Goal: Information Seeking & Learning: Learn about a topic

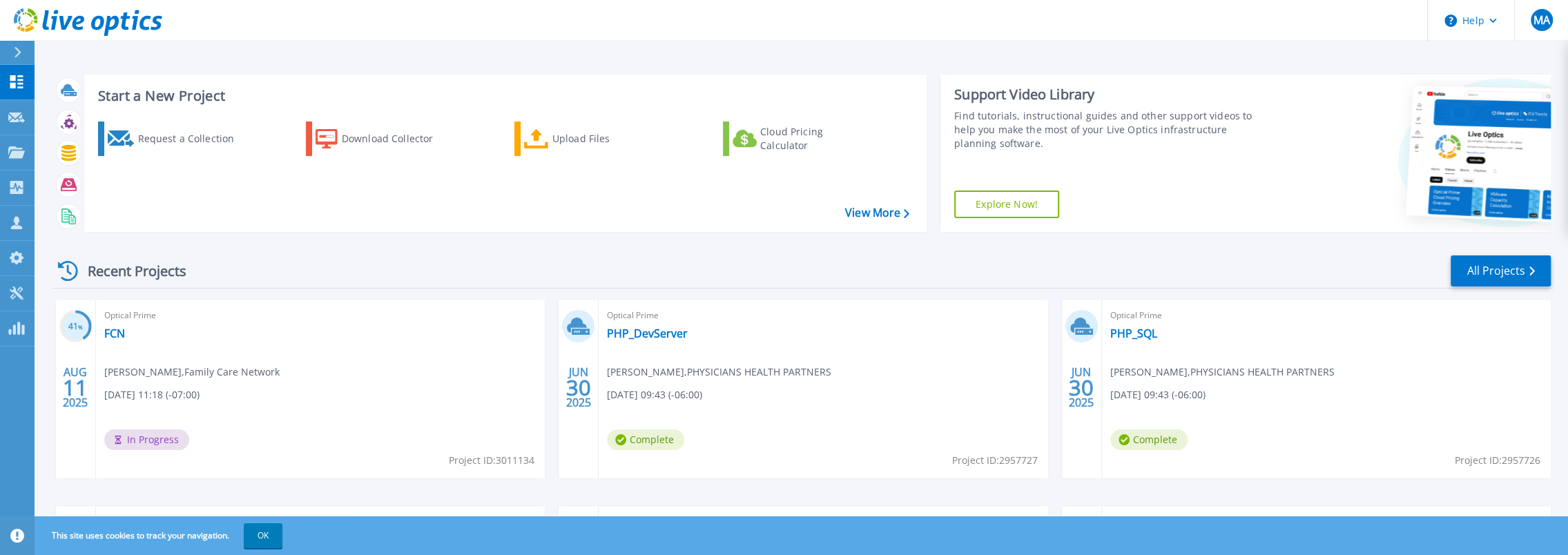
scroll to position [138, 0]
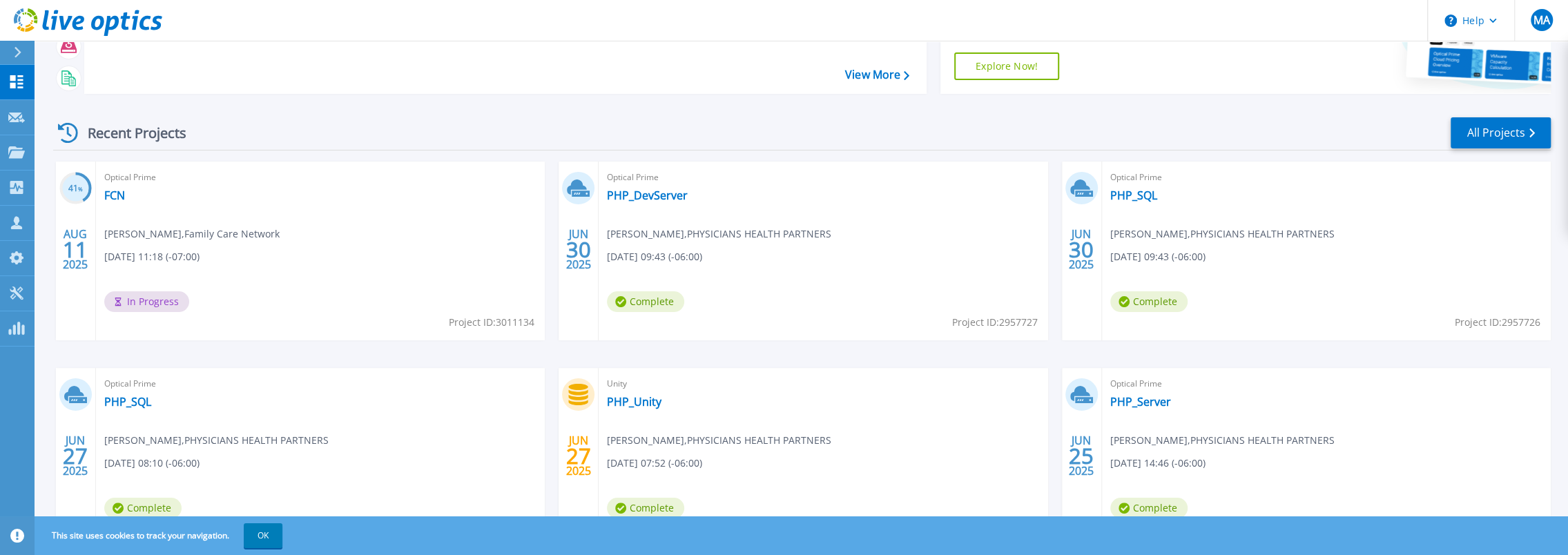
click at [57, 212] on div "41 % AUG 11 2025" at bounding box center [76, 251] width 40 height 179
click at [211, 245] on div "Optical Prime FCN Derrick Bovenkamp , Family Care Network 08/11/2025, 11:18 (-0…" at bounding box center [321, 251] width 448 height 179
click at [143, 300] on span "In Progress" at bounding box center [147, 302] width 85 height 20
click at [223, 234] on span "Derrick Bovenkamp , Family Care Network" at bounding box center [192, 234] width 176 height 15
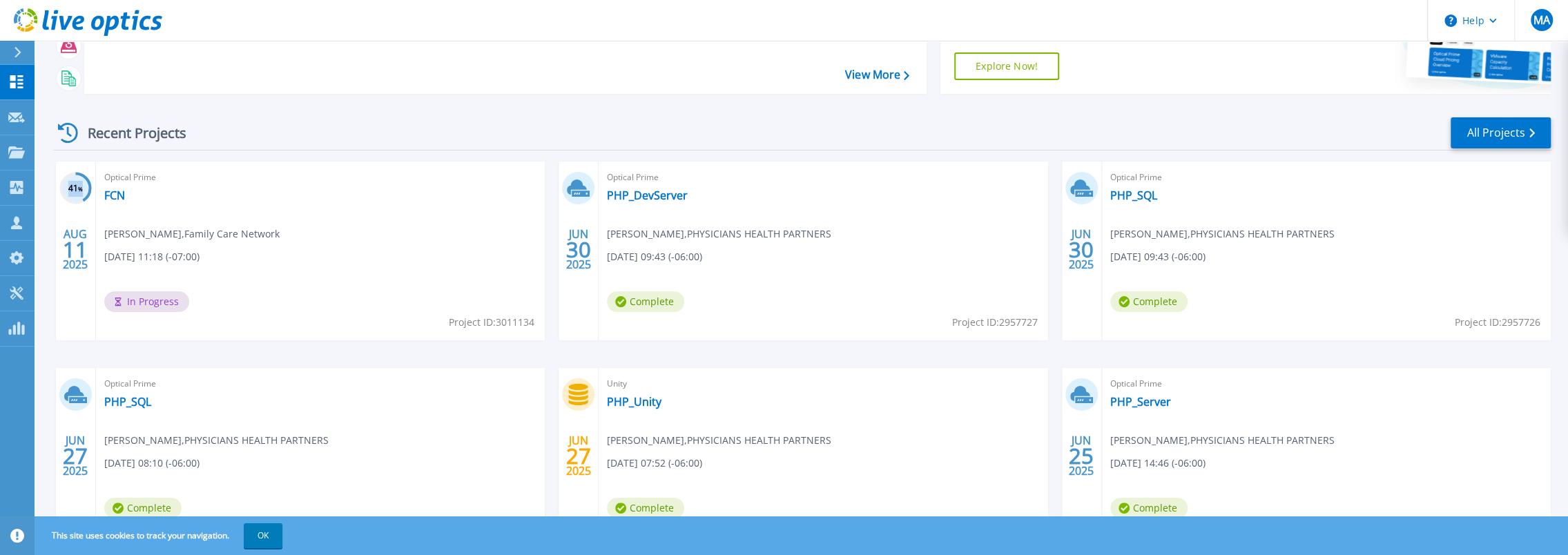
click at [84, 180] on div "41 %" at bounding box center [76, 188] width 32 height 32
drag, startPoint x: 84, startPoint y: 180, endPoint x: 156, endPoint y: 181, distance: 72.0
click at [156, 181] on span "Optical Prime" at bounding box center [320, 177] width 432 height 15
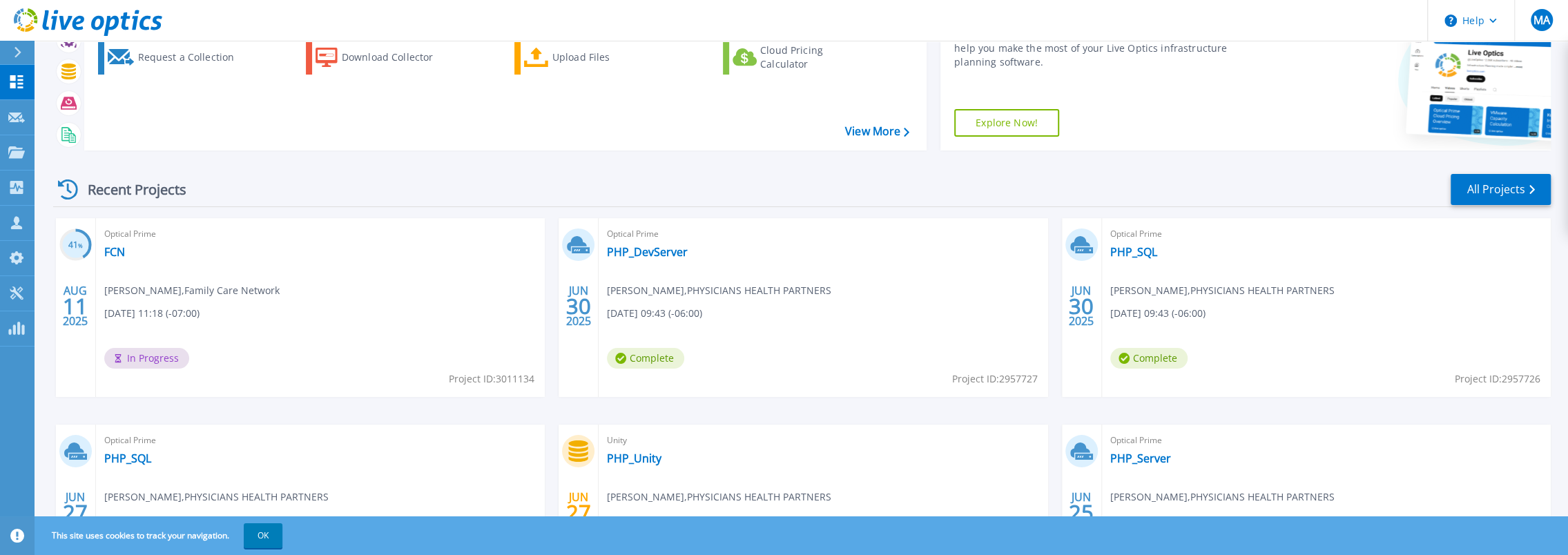
scroll to position [72, 0]
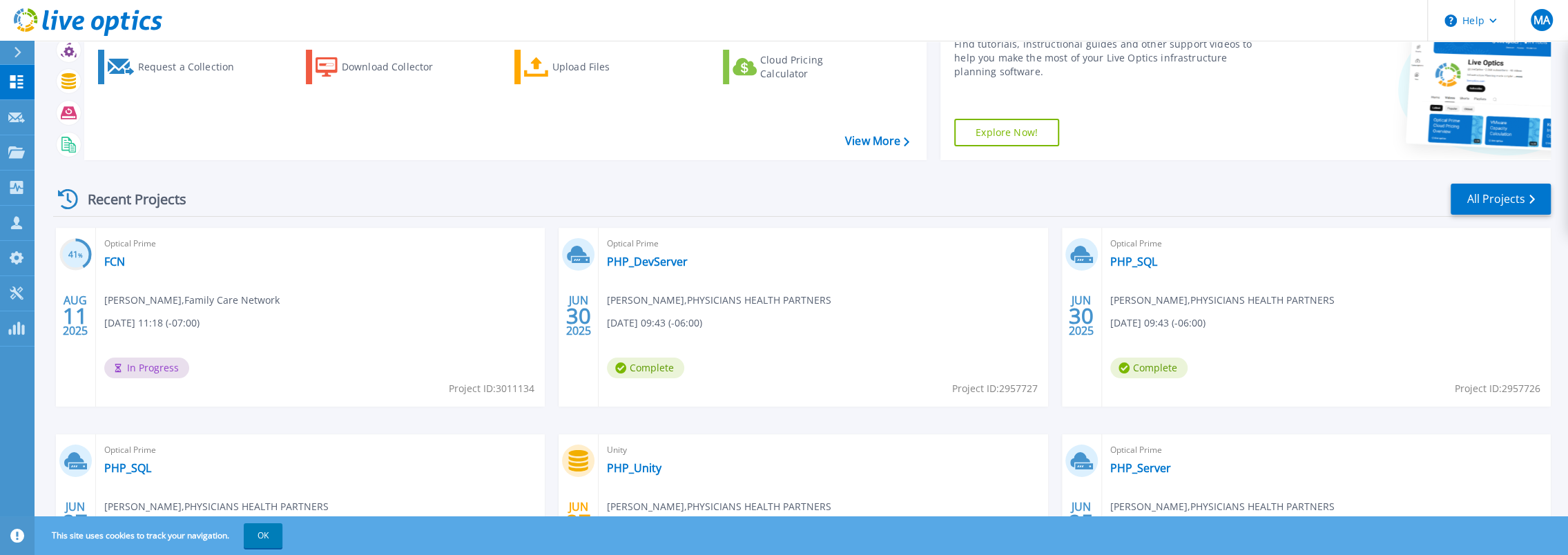
click at [488, 385] on span "Project ID: 3011134" at bounding box center [491, 389] width 85 height 15
click at [118, 261] on link "FCN" at bounding box center [114, 262] width 20 height 14
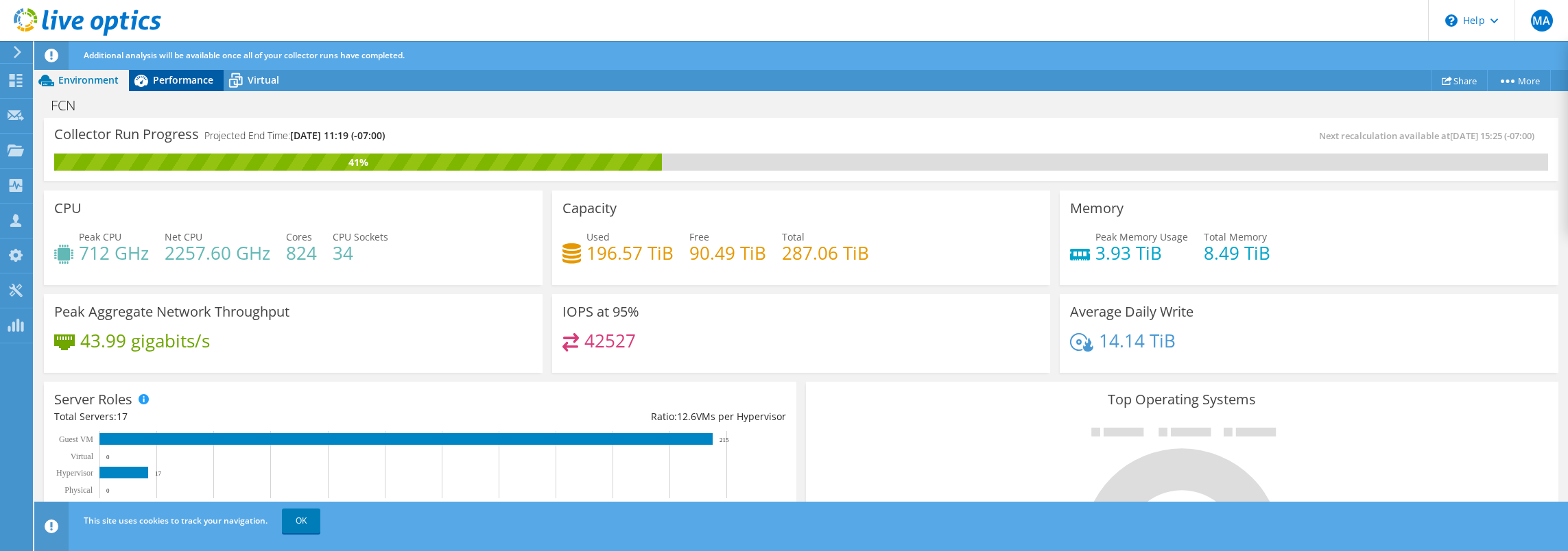
click at [181, 79] on span "Performance" at bounding box center [183, 80] width 60 height 13
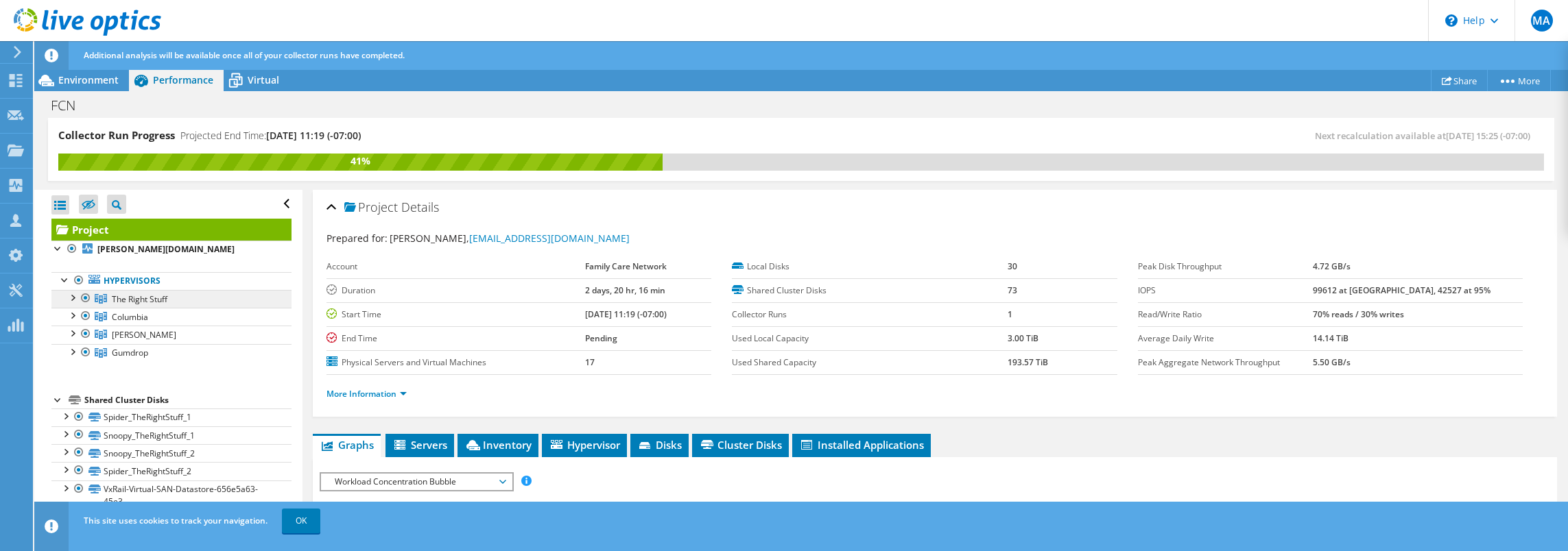
click at [142, 290] on link "The Right Stuff" at bounding box center [171, 299] width 240 height 18
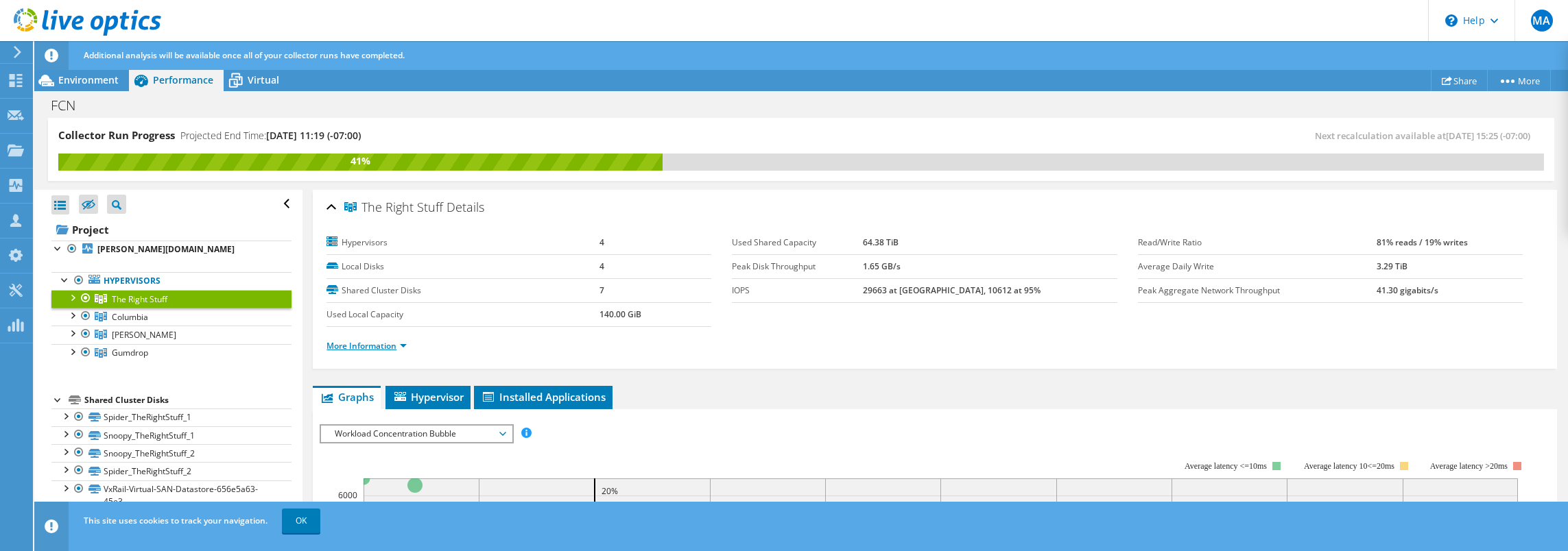
click at [392, 340] on link "More Information" at bounding box center [366, 346] width 80 height 12
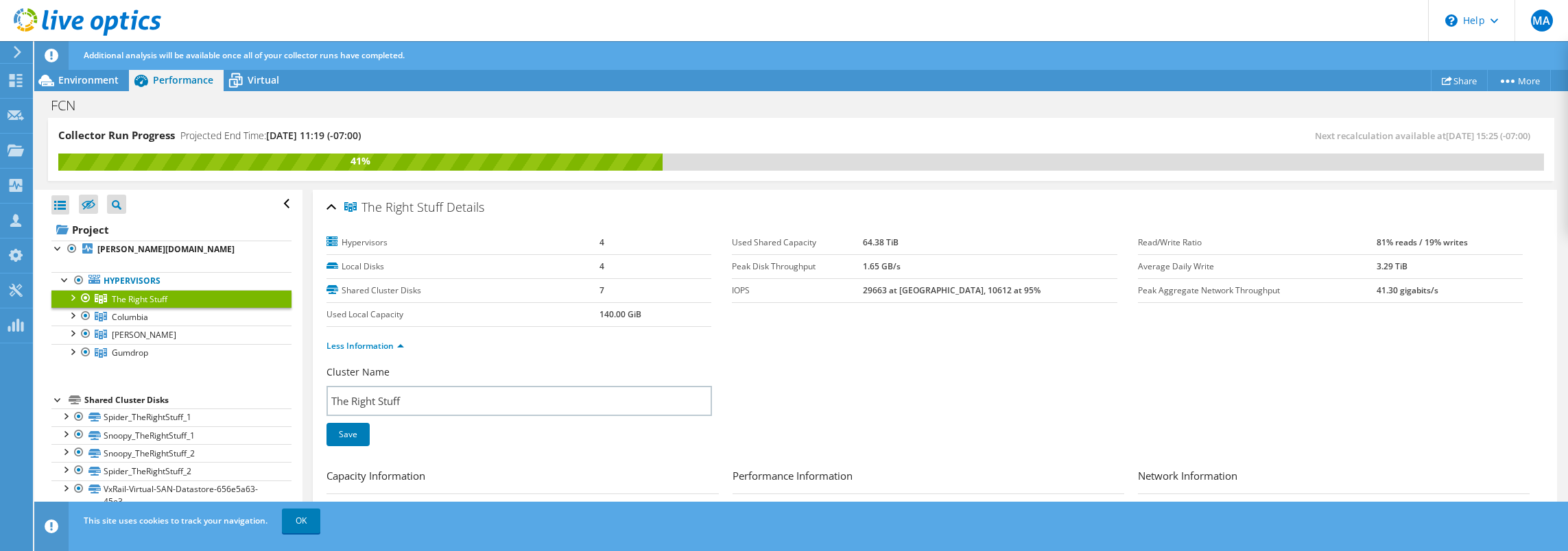
click at [74, 294] on div at bounding box center [72, 297] width 14 height 14
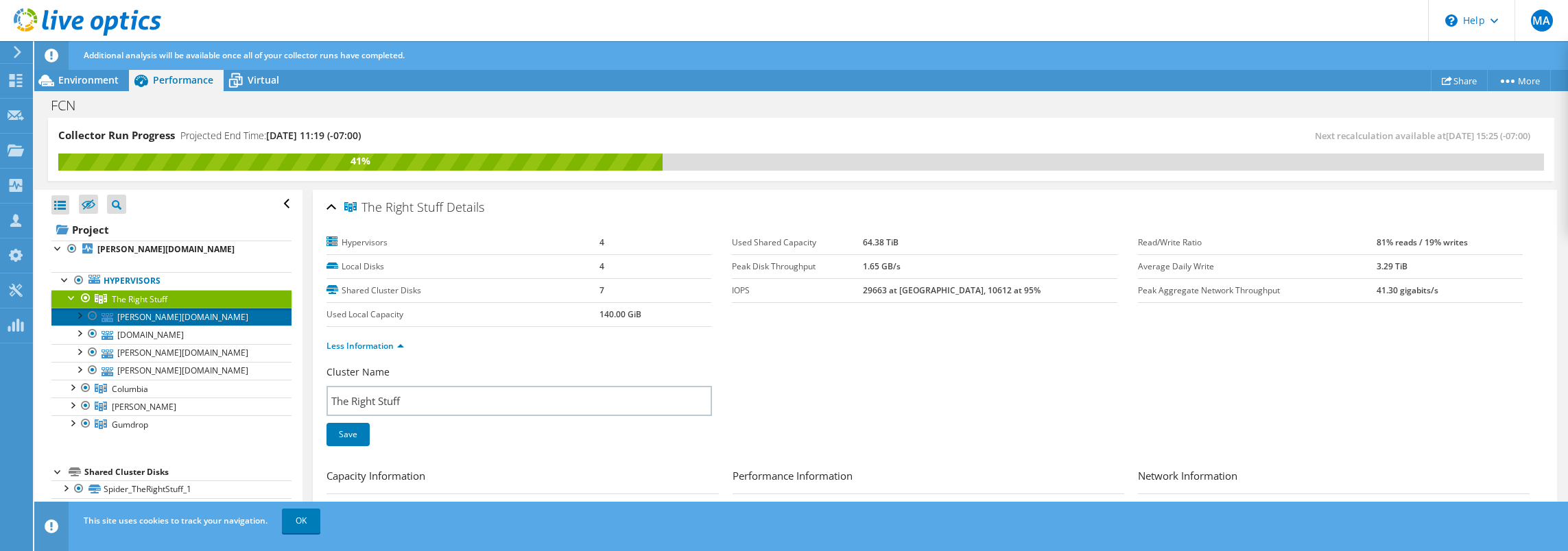
click at [157, 315] on link "[PERSON_NAME][DOMAIN_NAME]" at bounding box center [171, 317] width 240 height 18
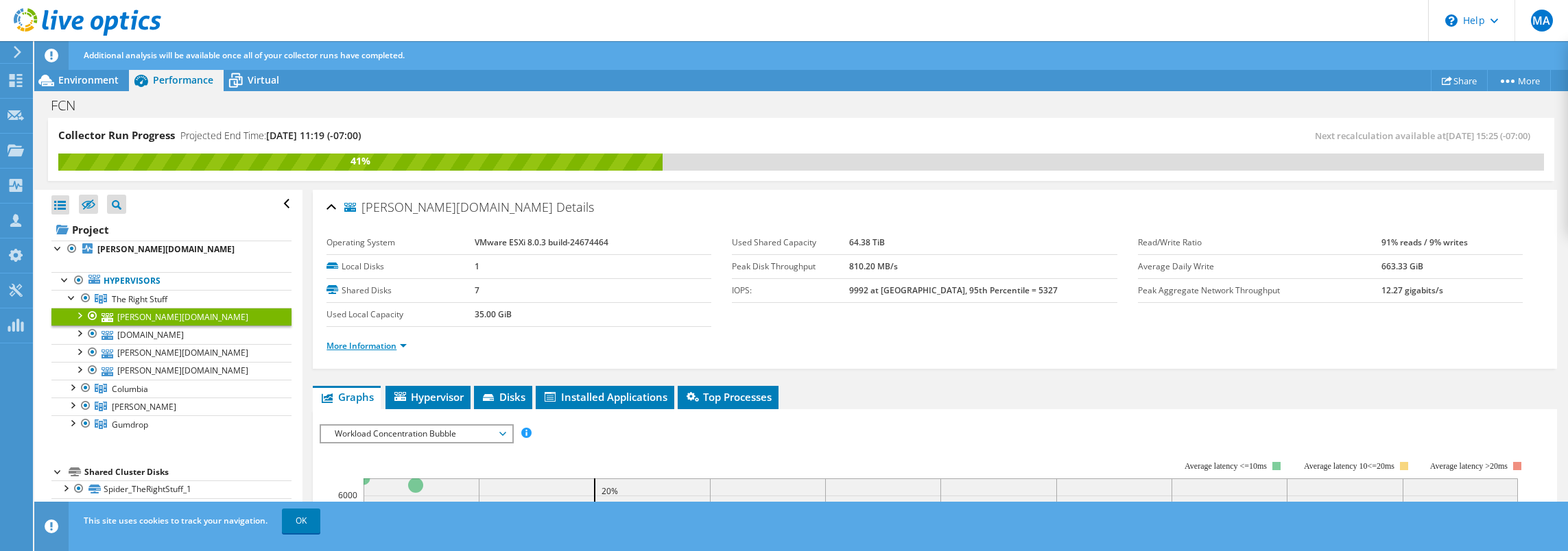
click at [366, 341] on link "More Information" at bounding box center [366, 346] width 80 height 12
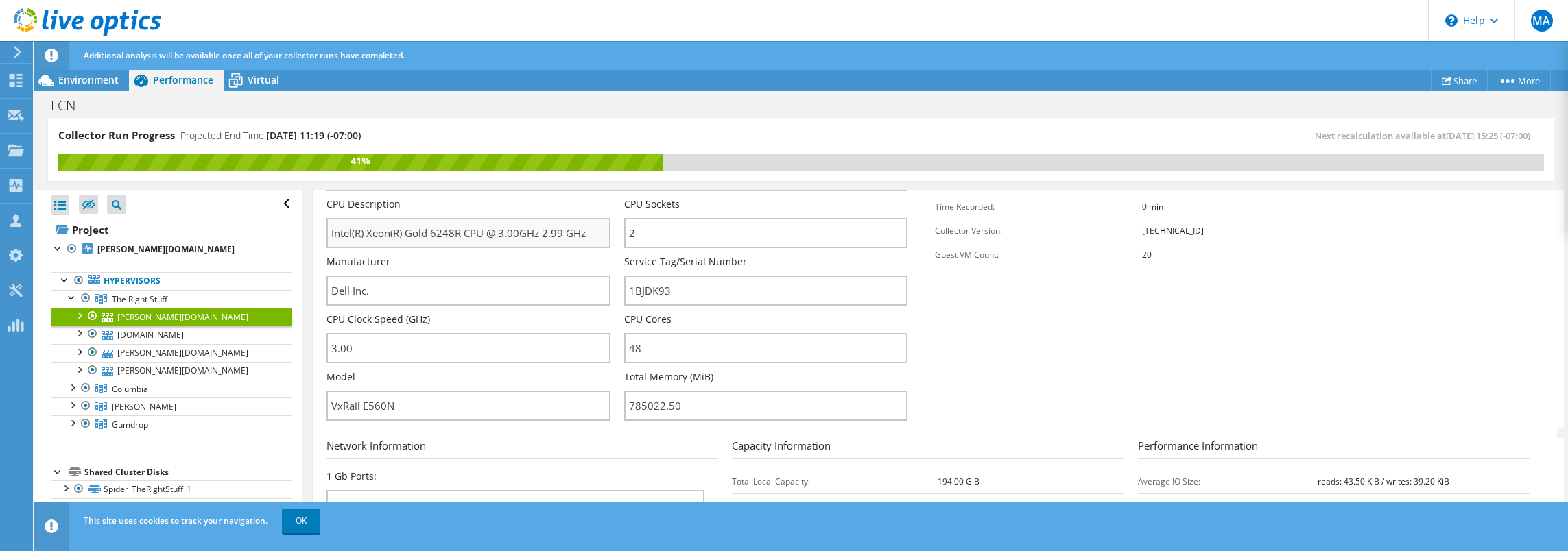
scroll to position [274, 0]
click at [96, 83] on span "Environment" at bounding box center [88, 80] width 60 height 13
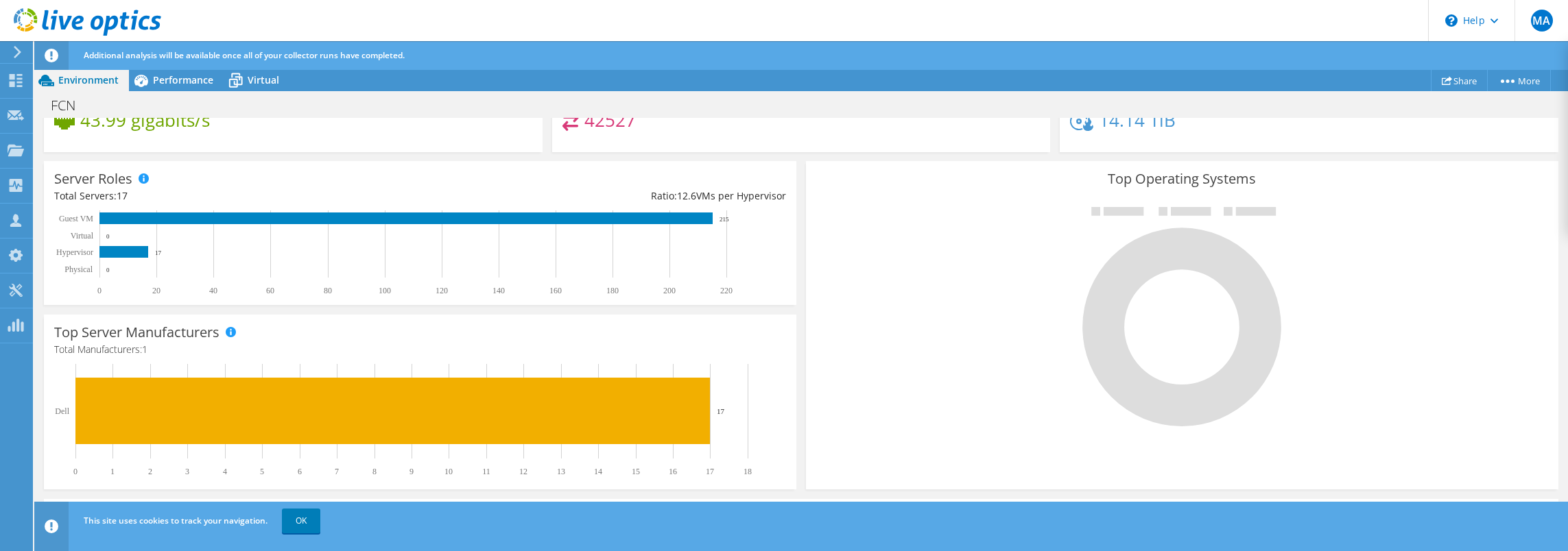
scroll to position [0, 0]
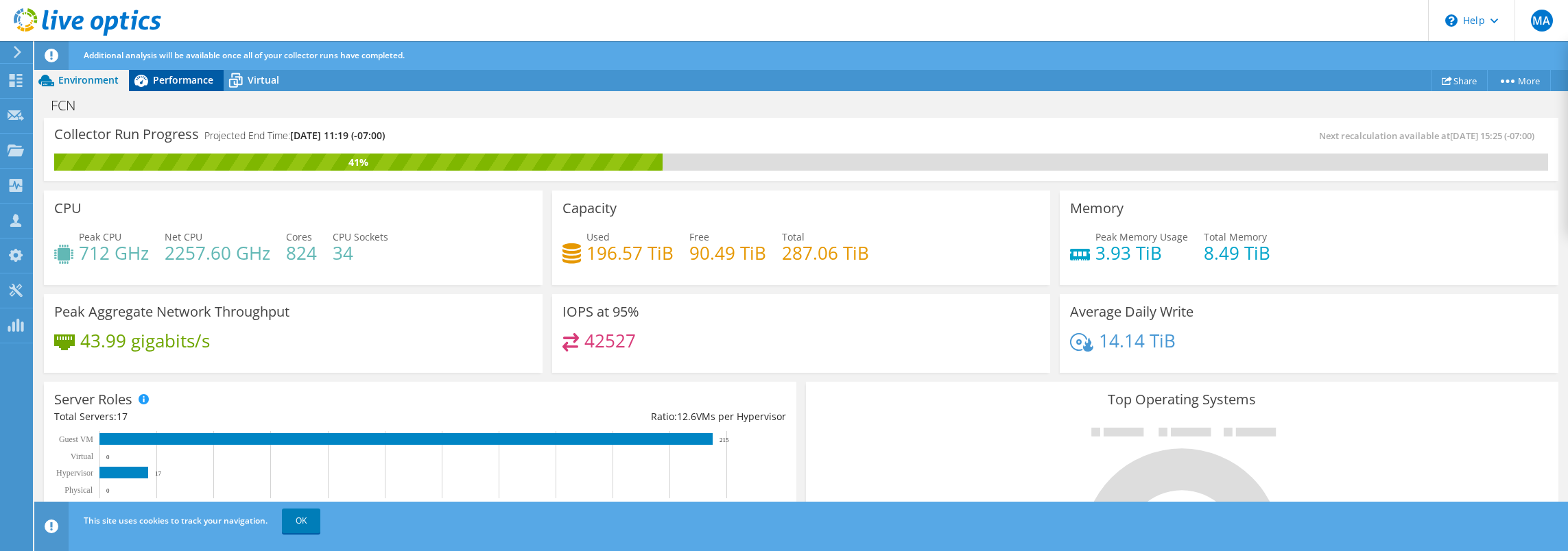
click at [179, 80] on span "Performance" at bounding box center [183, 80] width 60 height 13
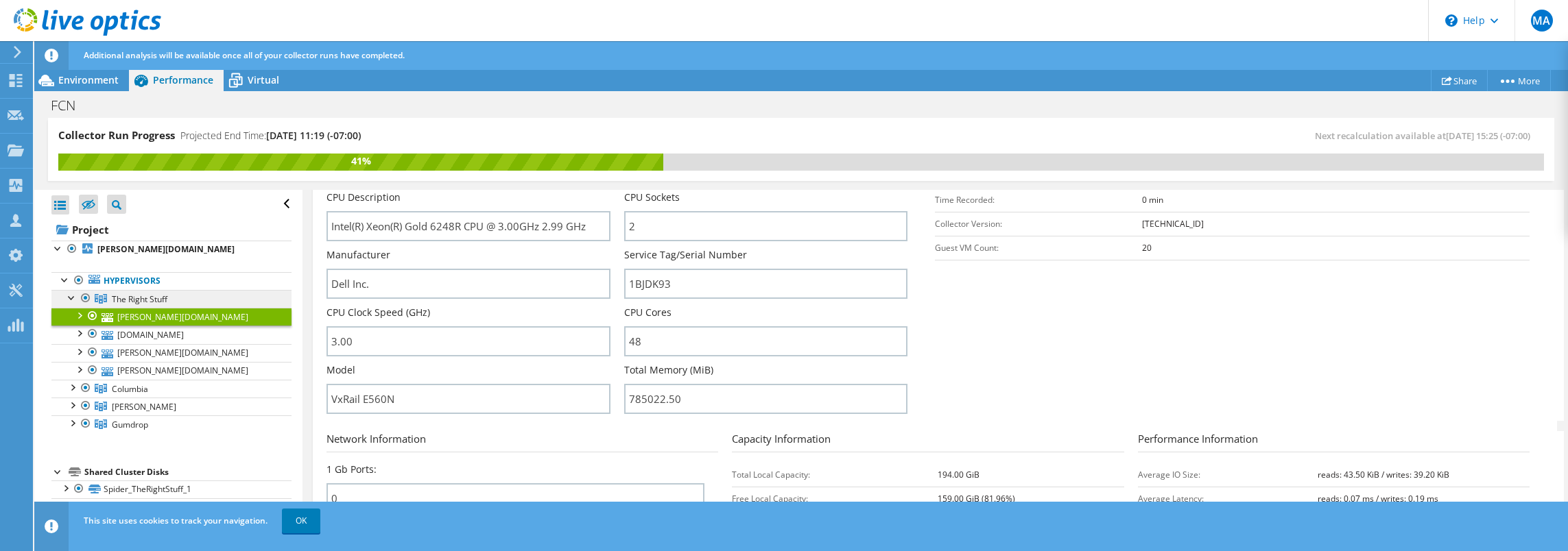
click at [136, 291] on link "The Right Stuff" at bounding box center [171, 299] width 240 height 18
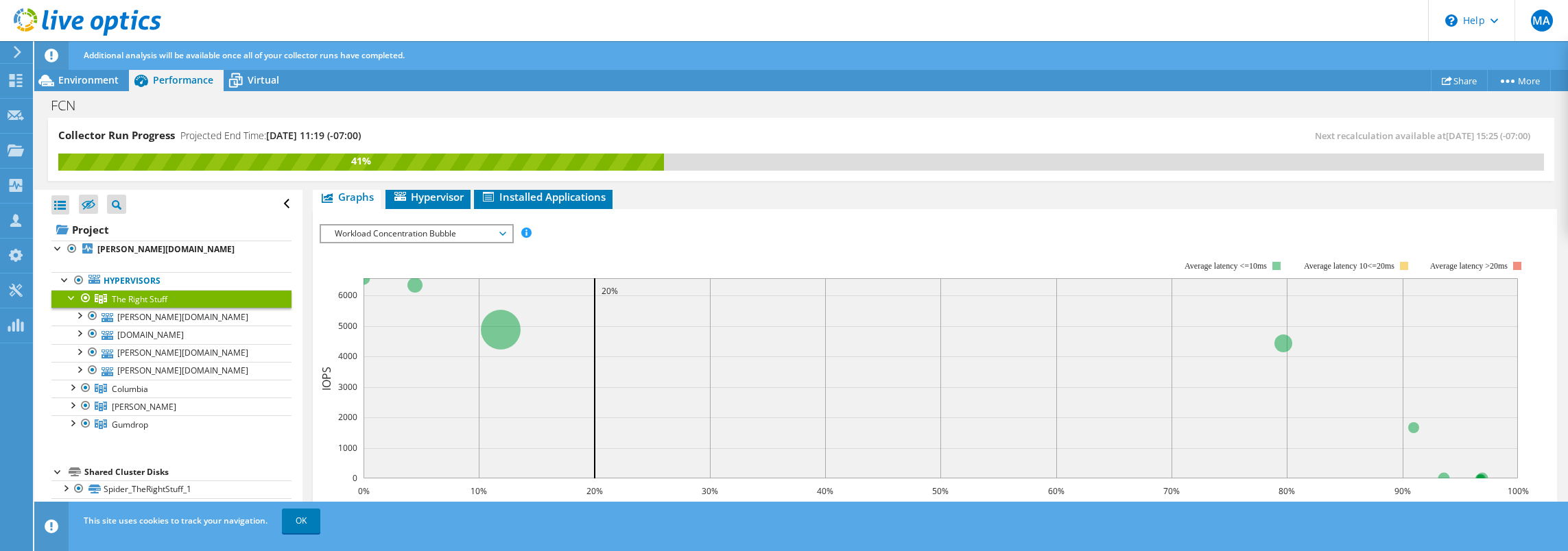
scroll to position [30, 0]
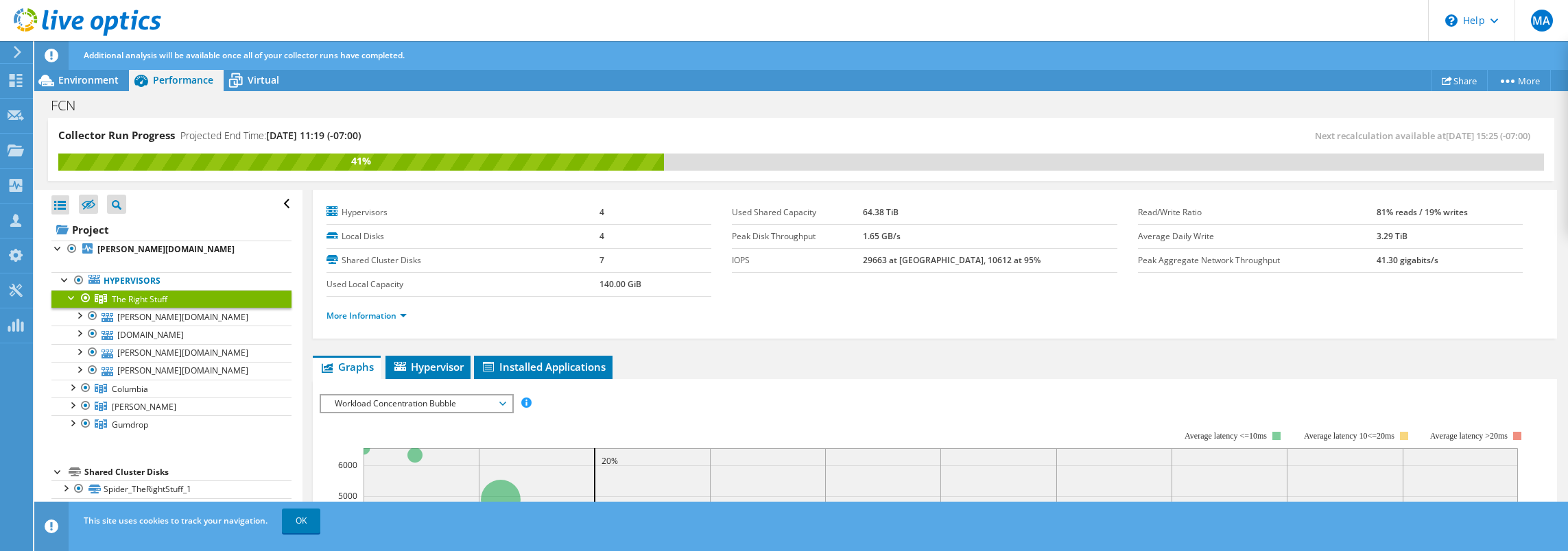
click at [409, 395] on span "Workload Concentration Bubble" at bounding box center [416, 403] width 176 height 16
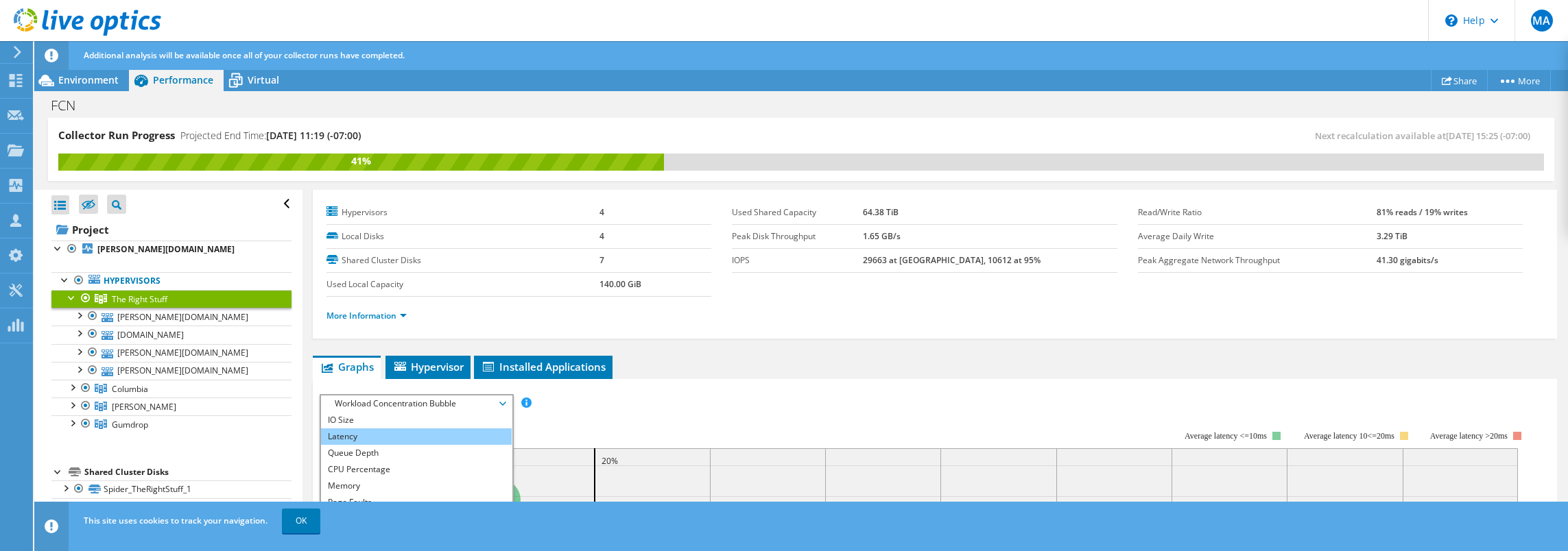
scroll to position [49, 0]
click at [392, 451] on li "CPU Percentage" at bounding box center [416, 453] width 190 height 16
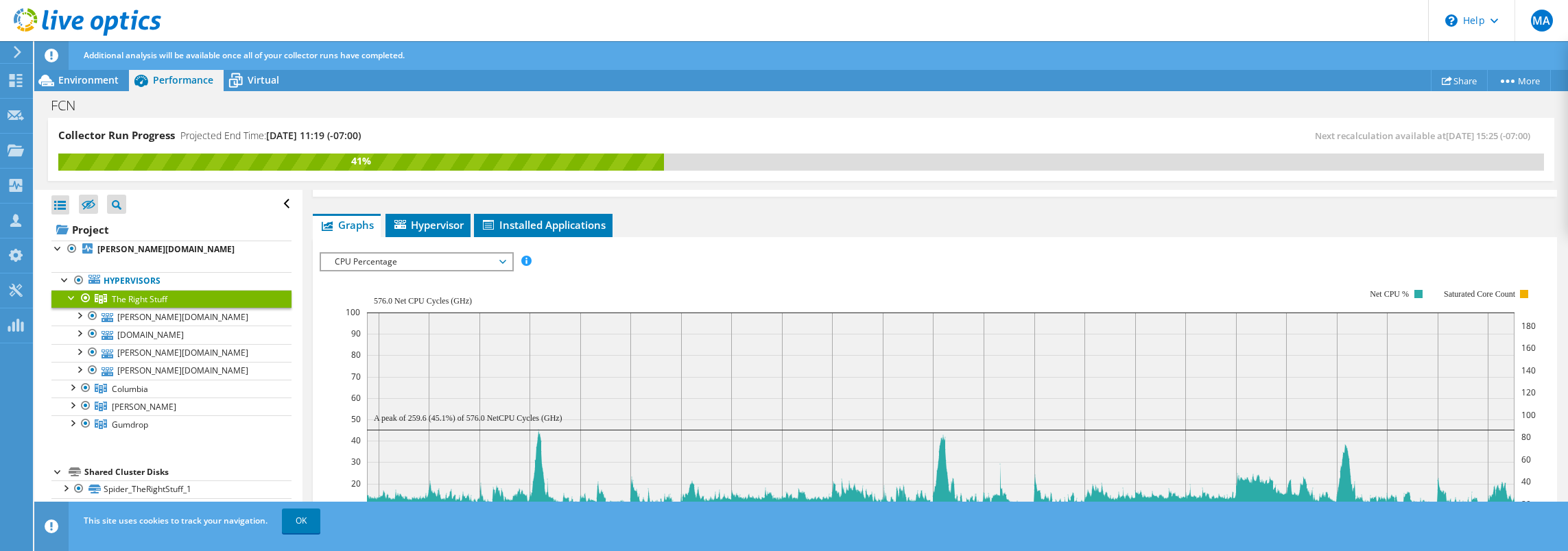
scroll to position [168, 0]
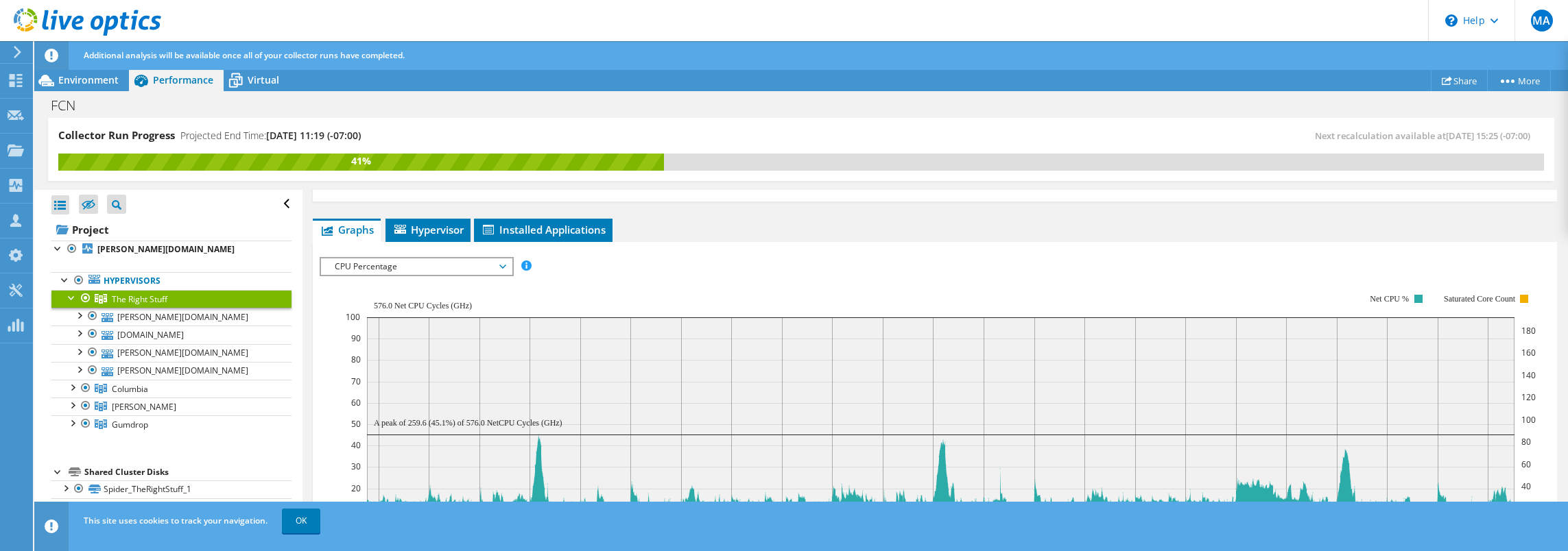
click at [463, 258] on span "CPU Percentage" at bounding box center [416, 266] width 176 height 16
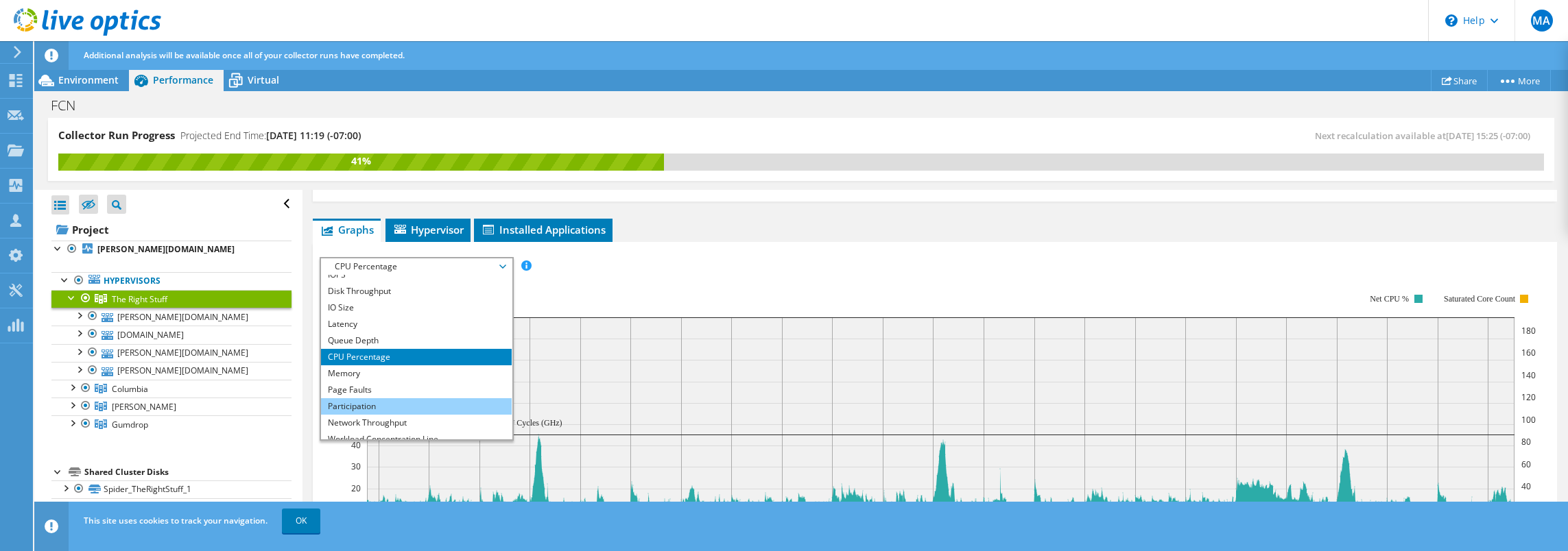
scroll to position [0, 0]
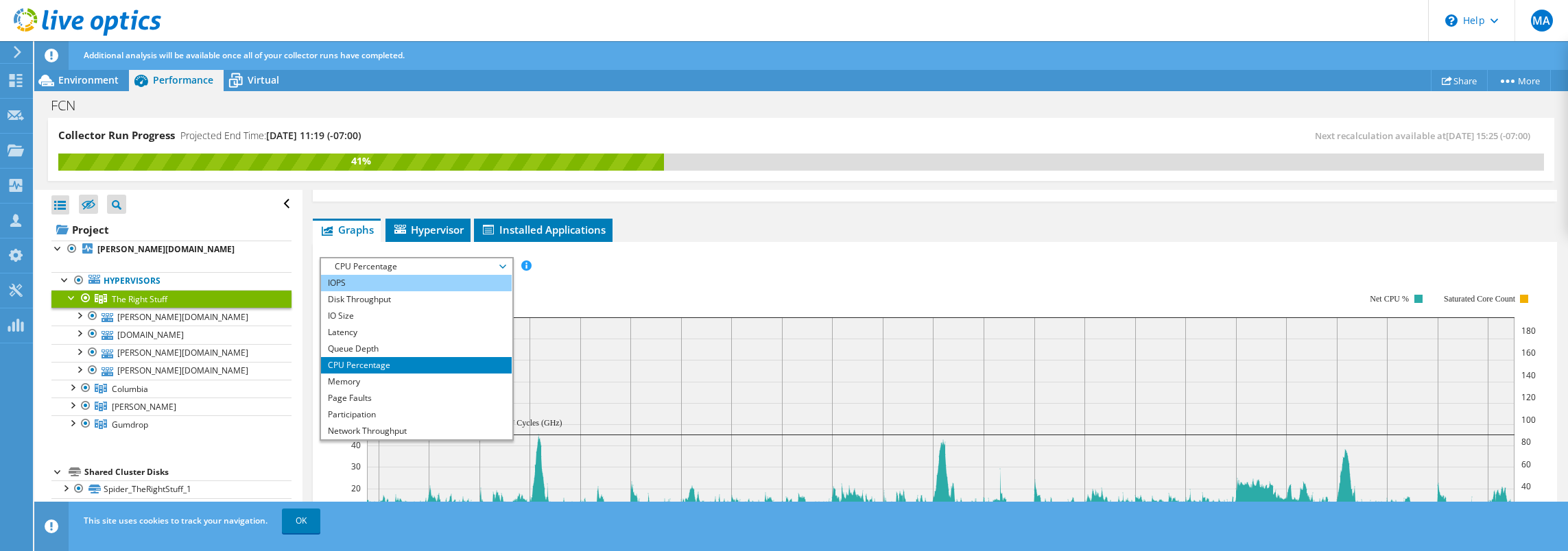
click at [423, 276] on li "IOPS" at bounding box center [416, 283] width 190 height 16
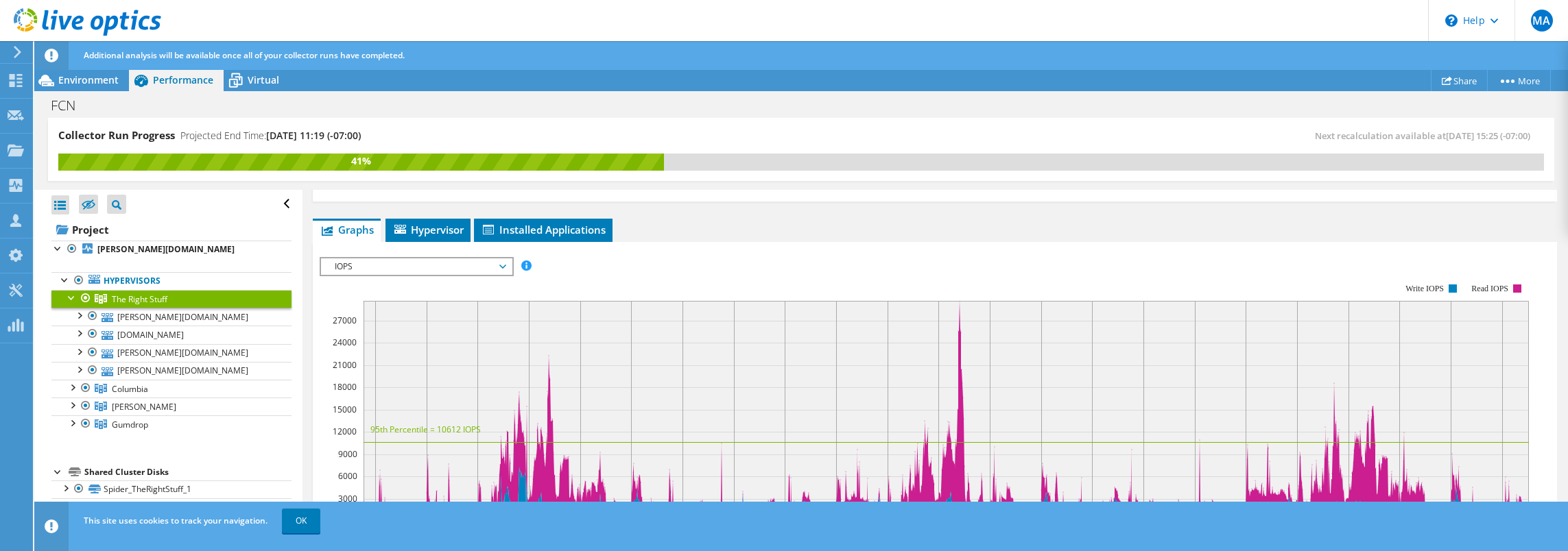
scroll to position [305, 0]
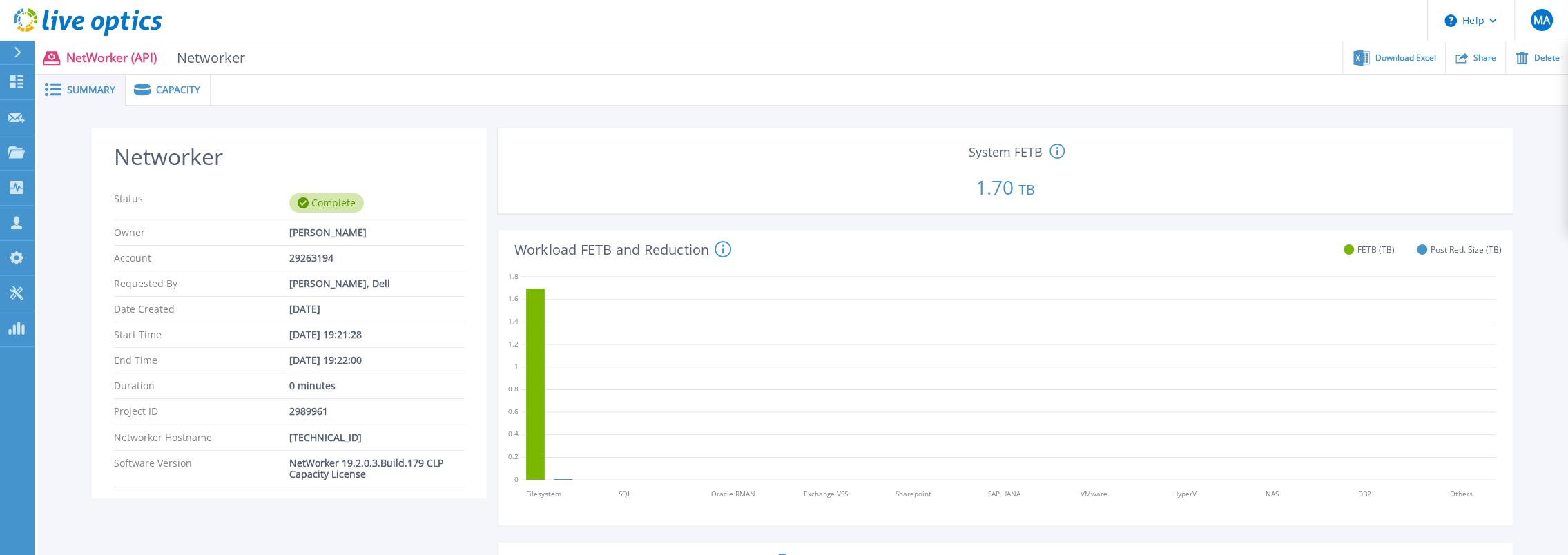
click at [94, 85] on span "Summary" at bounding box center [91, 90] width 49 height 9
click at [187, 88] on span "Capacity" at bounding box center [178, 90] width 44 height 9
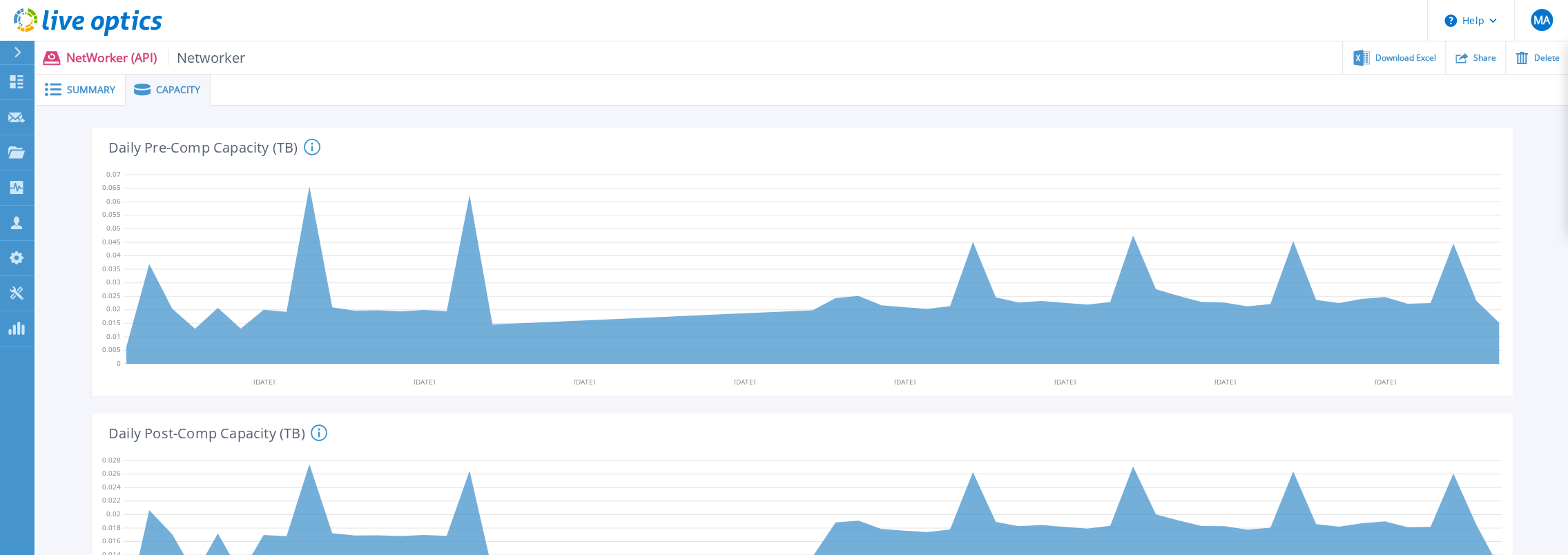
click at [95, 53] on p "NetWorker (API) Networker" at bounding box center [156, 57] width 180 height 16
click at [84, 86] on span "Summary" at bounding box center [91, 90] width 49 height 9
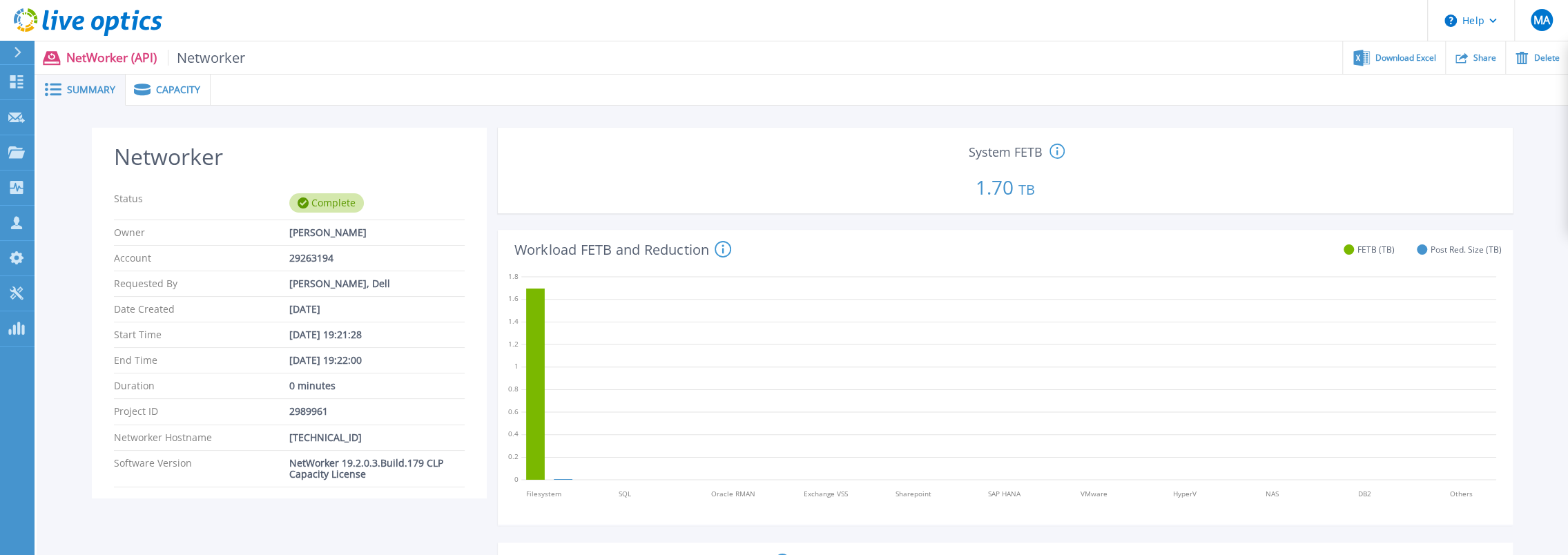
click at [179, 85] on span "Capacity" at bounding box center [178, 90] width 44 height 9
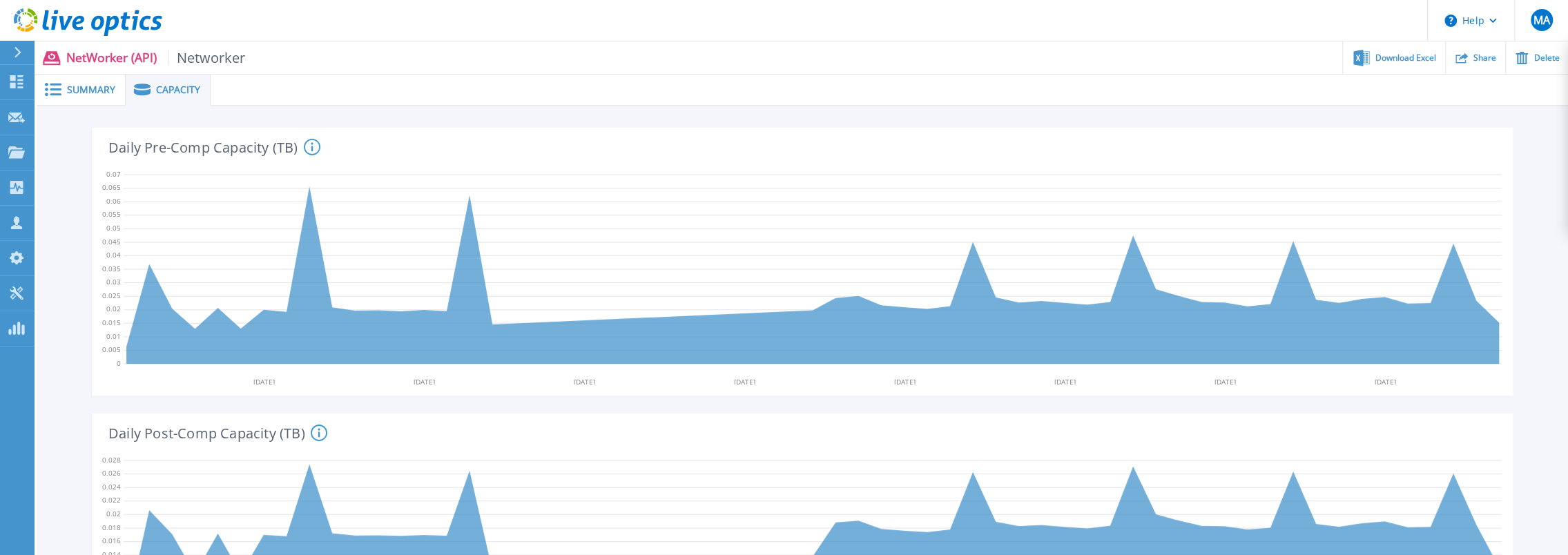
click at [69, 88] on span "Summary" at bounding box center [91, 90] width 49 height 9
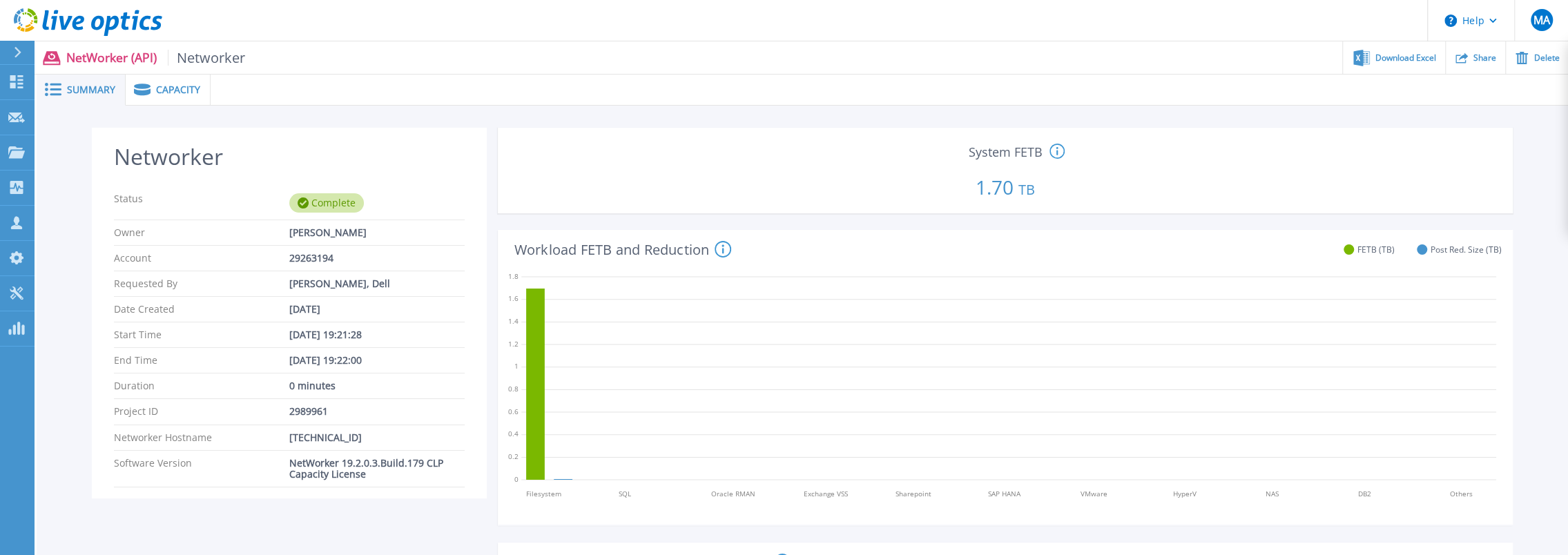
click at [171, 91] on span "Capacity" at bounding box center [178, 90] width 44 height 9
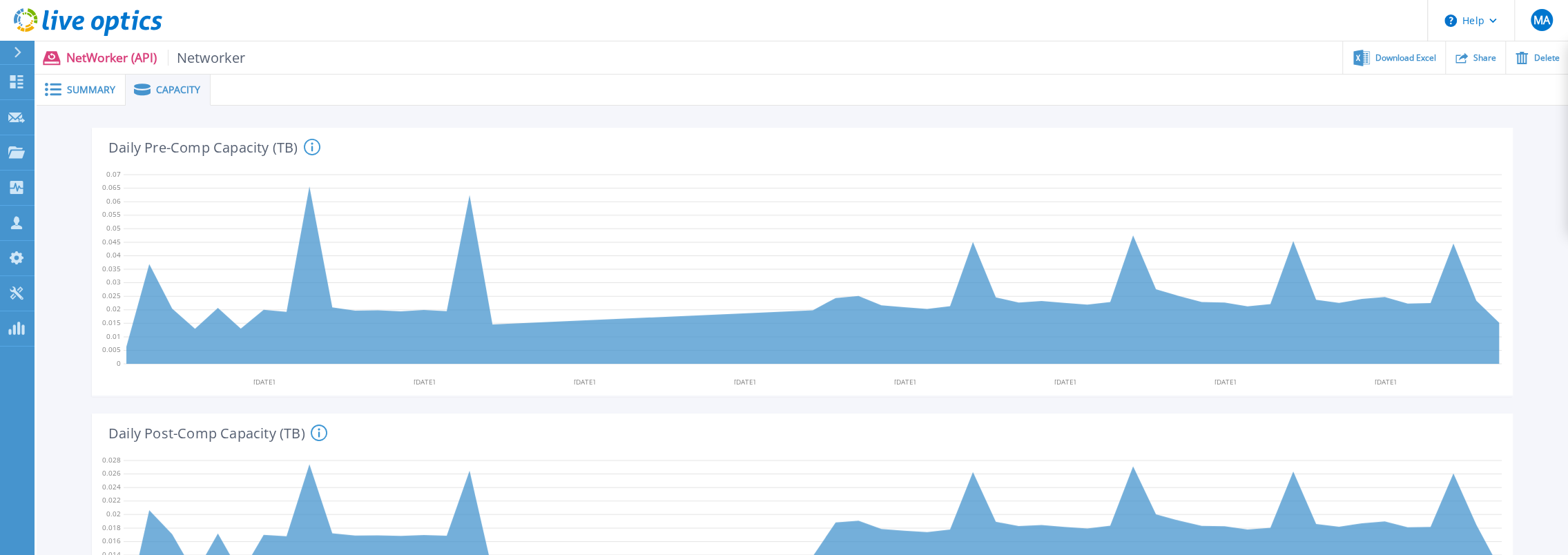
click at [87, 86] on span "Summary" at bounding box center [91, 90] width 49 height 9
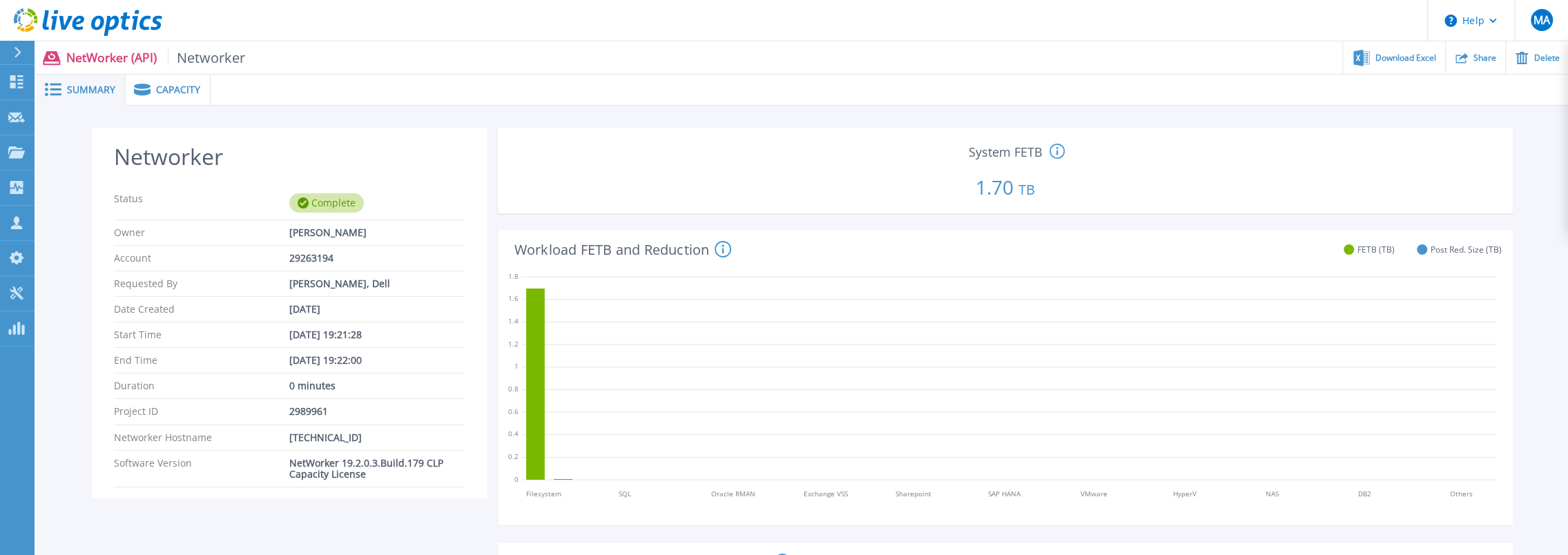
click at [165, 85] on span "Capacity" at bounding box center [178, 90] width 44 height 9
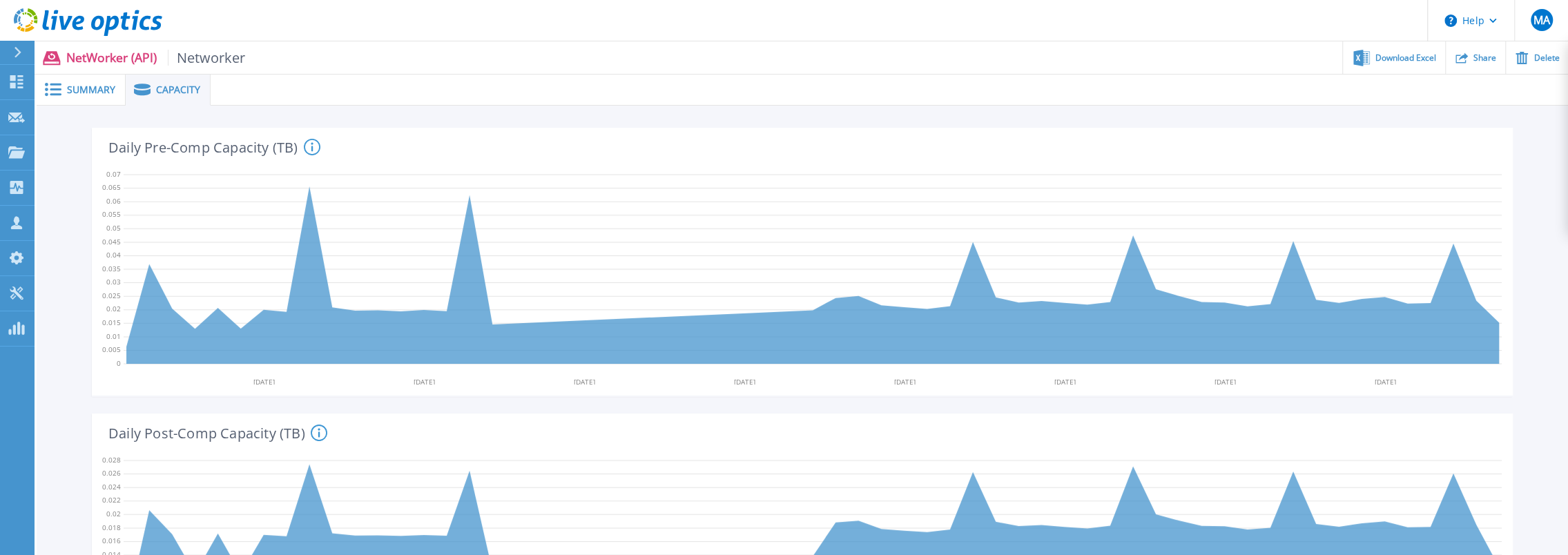
click at [92, 88] on span "Summary" at bounding box center [91, 90] width 49 height 9
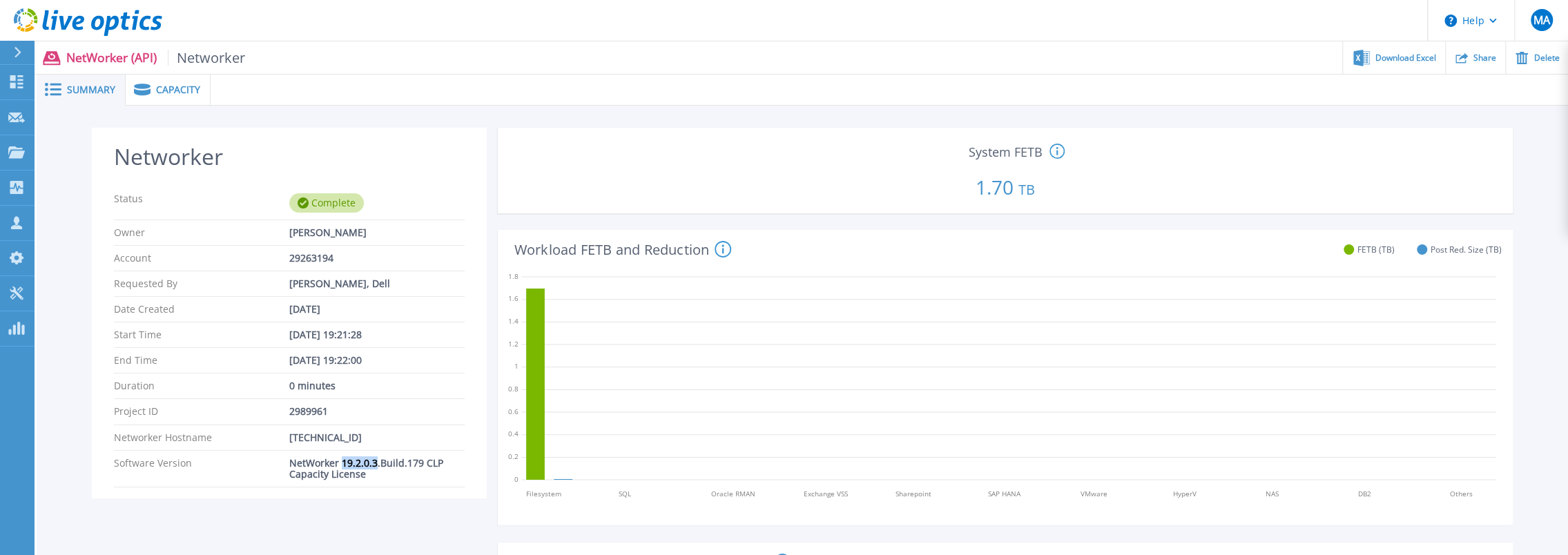
drag, startPoint x: 377, startPoint y: 457, endPoint x: 342, endPoint y: 460, distance: 35.1
click at [342, 460] on div "NetWorker 19.2.0.3.Build.179 CLP Capacity License" at bounding box center [377, 469] width 176 height 22
drag, startPoint x: 342, startPoint y: 460, endPoint x: 292, endPoint y: 463, distance: 50.1
click at [292, 463] on div "NetWorker 19.2.0.3.Build.179 CLP Capacity License" at bounding box center [377, 469] width 176 height 22
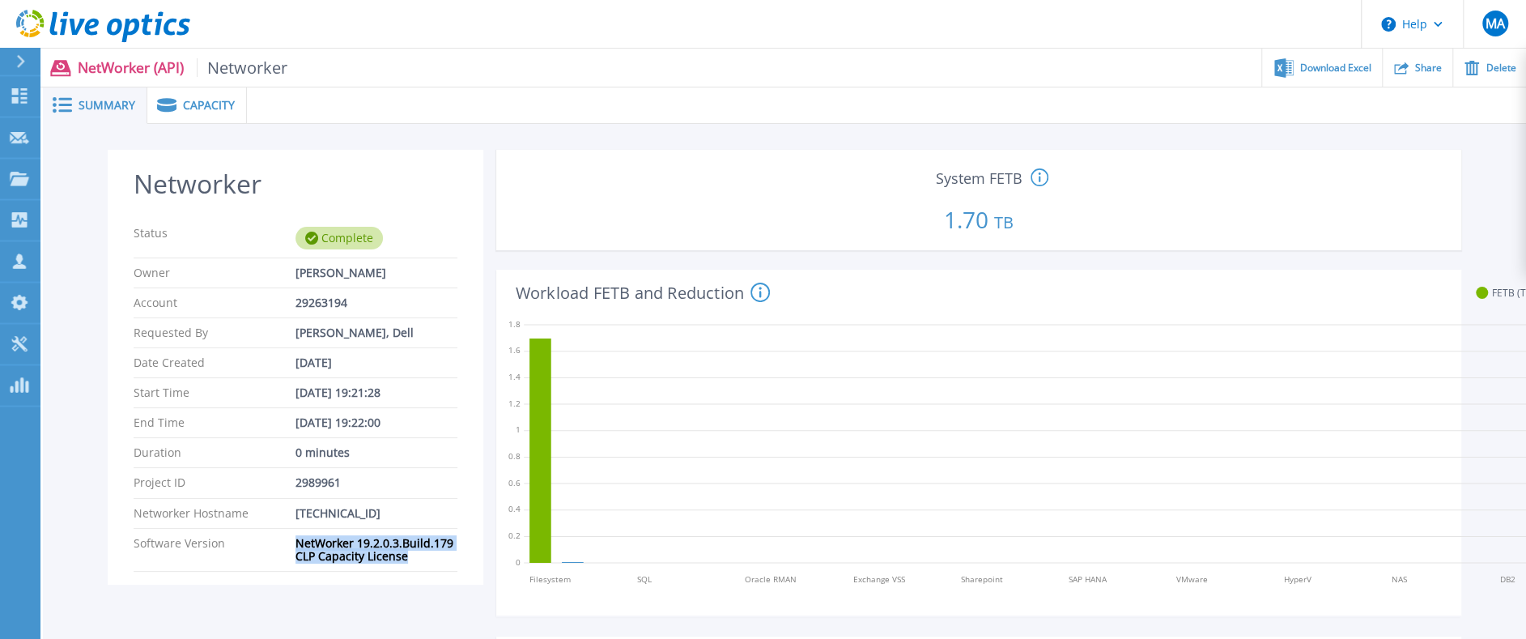
copy div "NetWorker 19.2.0.3.Build.179 CLP Capacity License"
